Goal: Task Accomplishment & Management: Use online tool/utility

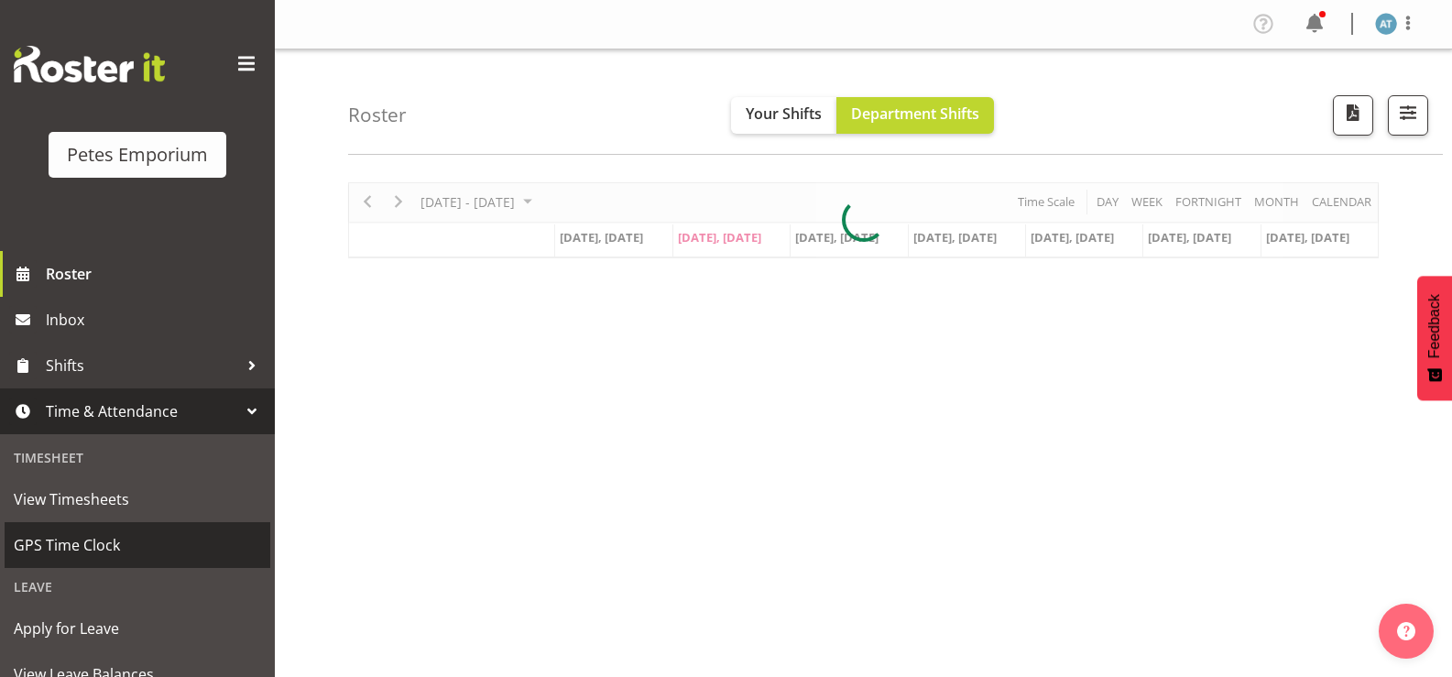
click at [93, 552] on span "GPS Time Clock" at bounding box center [137, 544] width 247 height 27
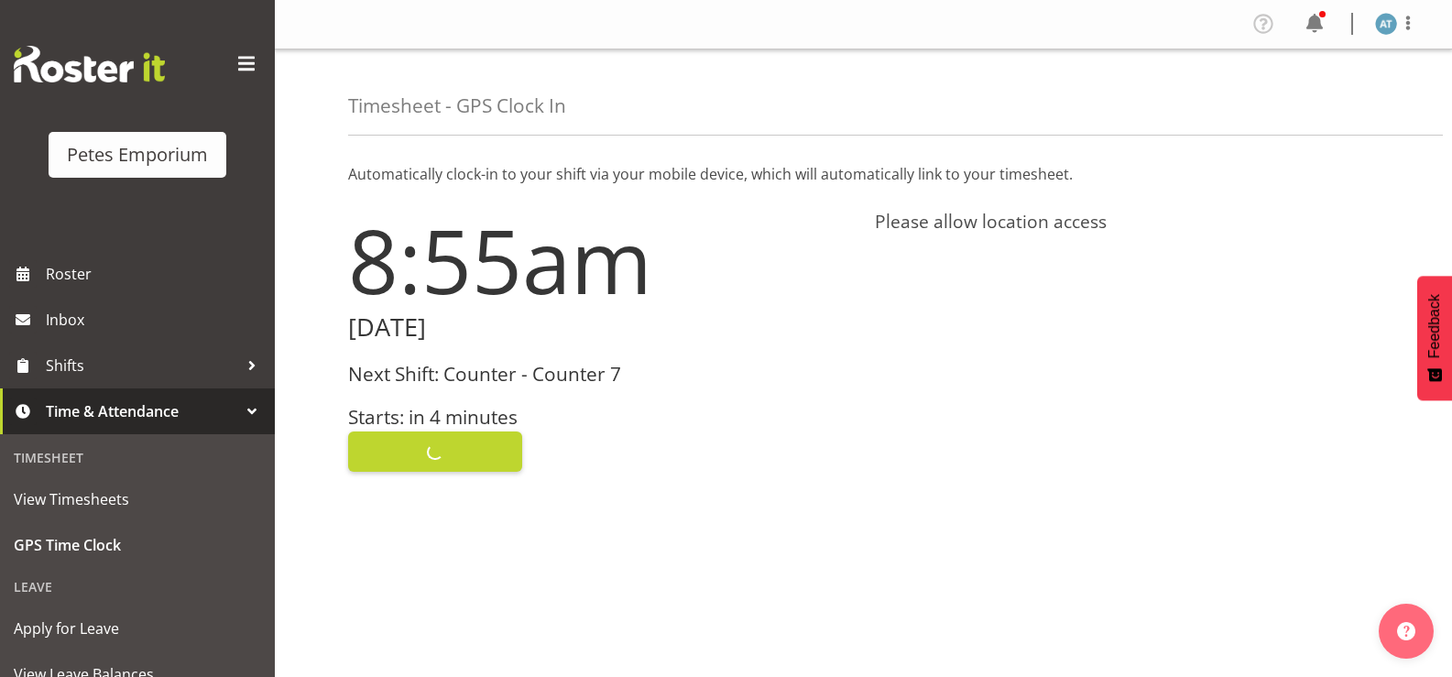
click at [461, 458] on div "Clock In" at bounding box center [600, 450] width 505 height 44
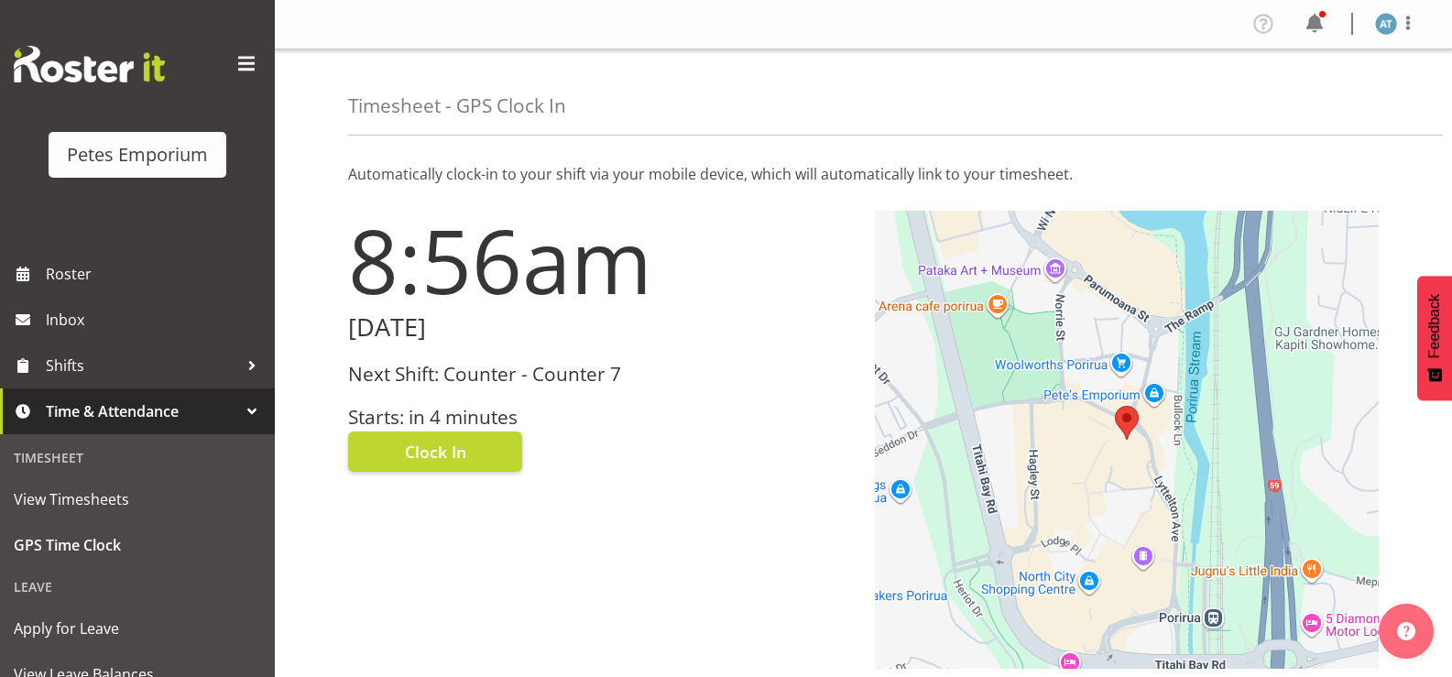
click at [715, 459] on div "Clock In" at bounding box center [600, 450] width 505 height 44
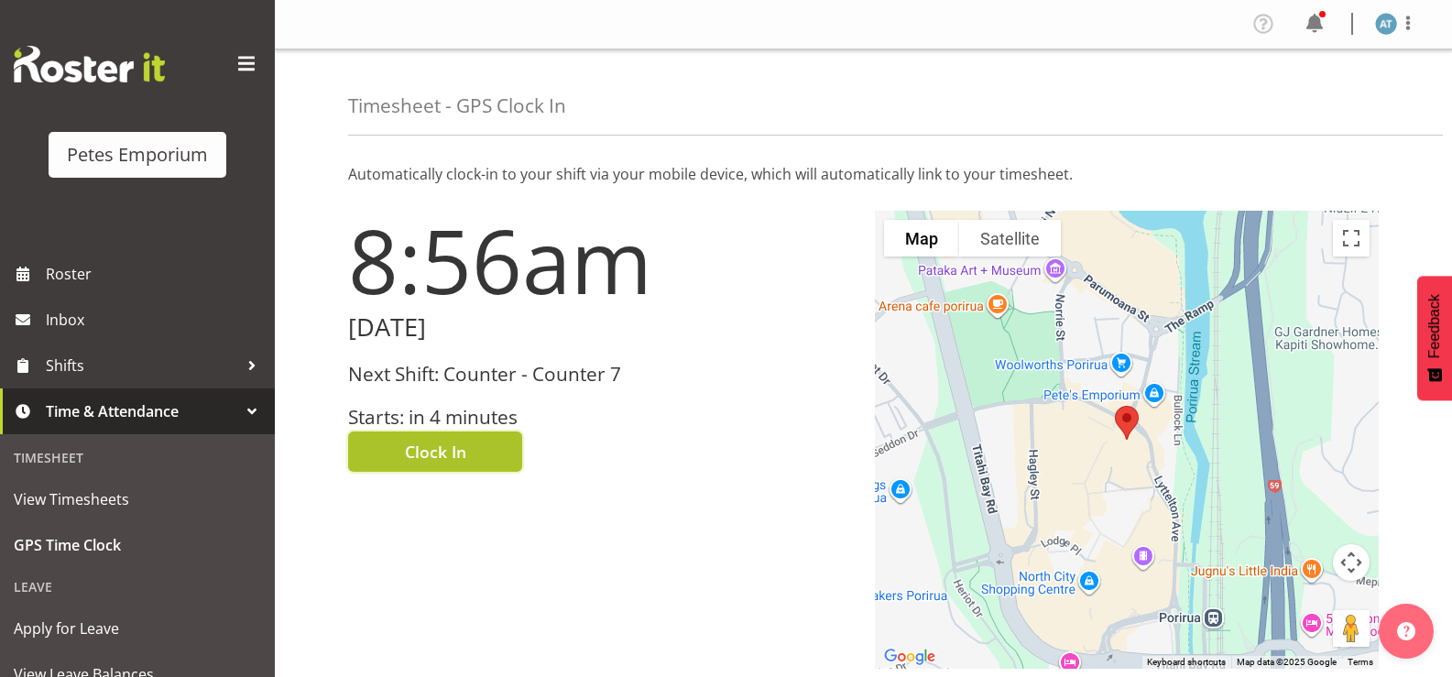
click at [447, 451] on span "Clock In" at bounding box center [435, 452] width 61 height 24
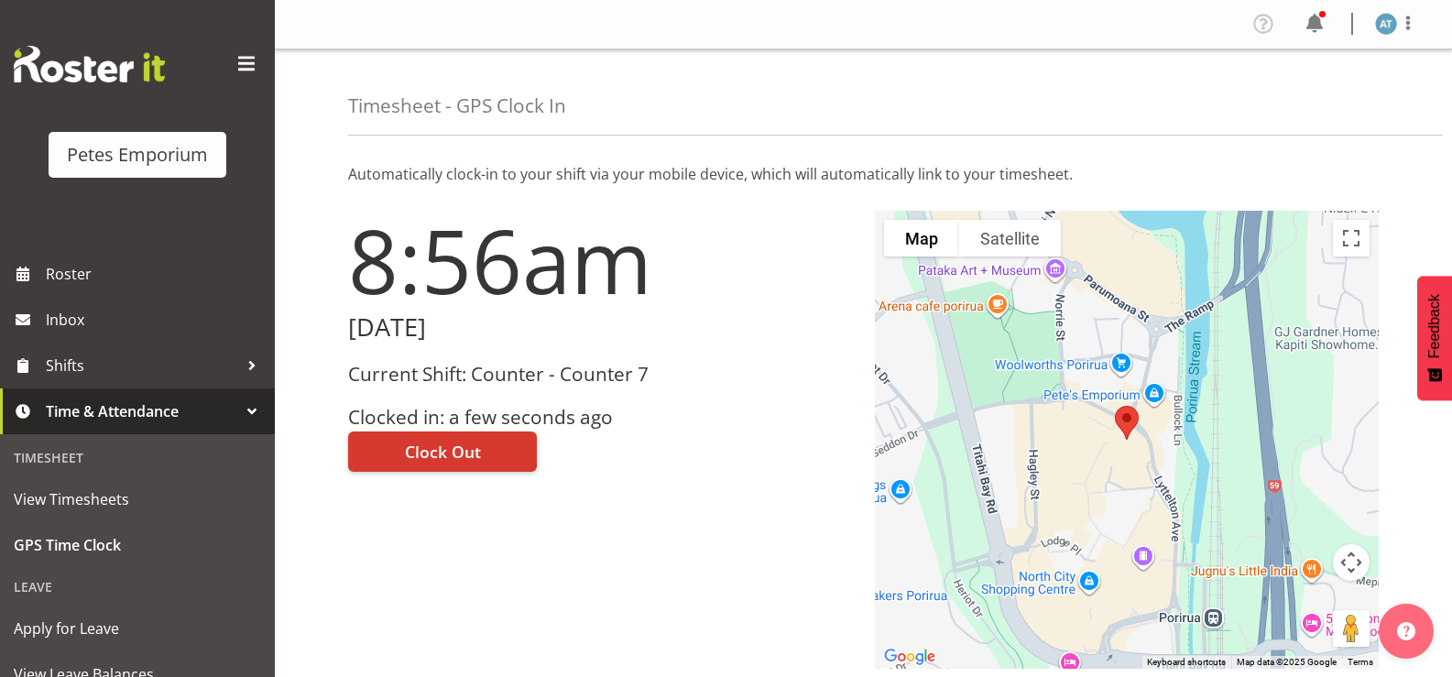
click at [1406, 9] on div "Profile Log Out" at bounding box center [1341, 24] width 185 height 30
click at [1406, 19] on span at bounding box center [1408, 23] width 22 height 22
click at [1339, 100] on link "Log Out" at bounding box center [1331, 96] width 176 height 33
